Goal: Find specific page/section: Find specific page/section

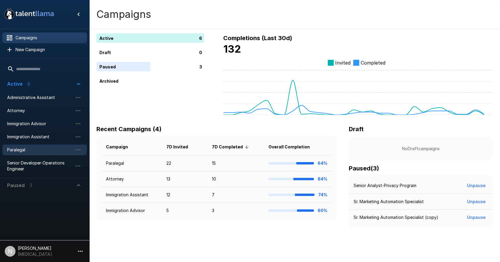
click at [26, 148] on span "Paralegal" at bounding box center [39, 150] width 65 height 6
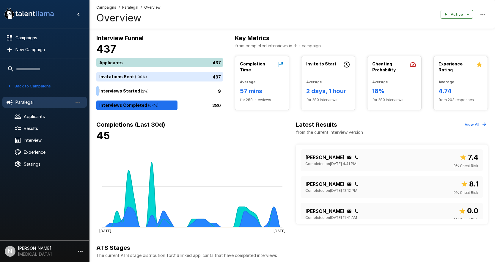
click at [125, 59] on div "437" at bounding box center [160, 63] width 129 height 10
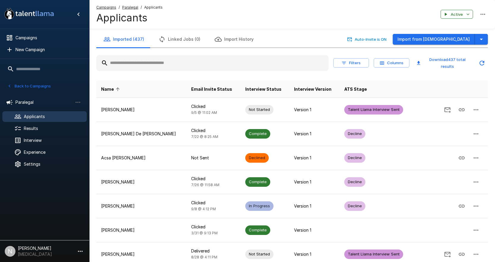
click at [132, 64] on input "text" at bounding box center [212, 63] width 232 height 11
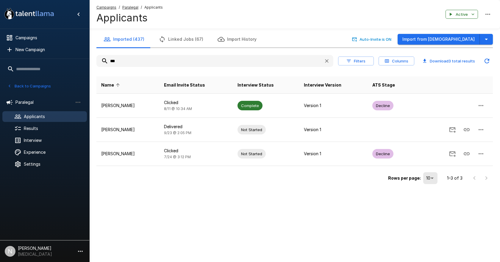
type input "***"
